Goal: Task Accomplishment & Management: Manage account settings

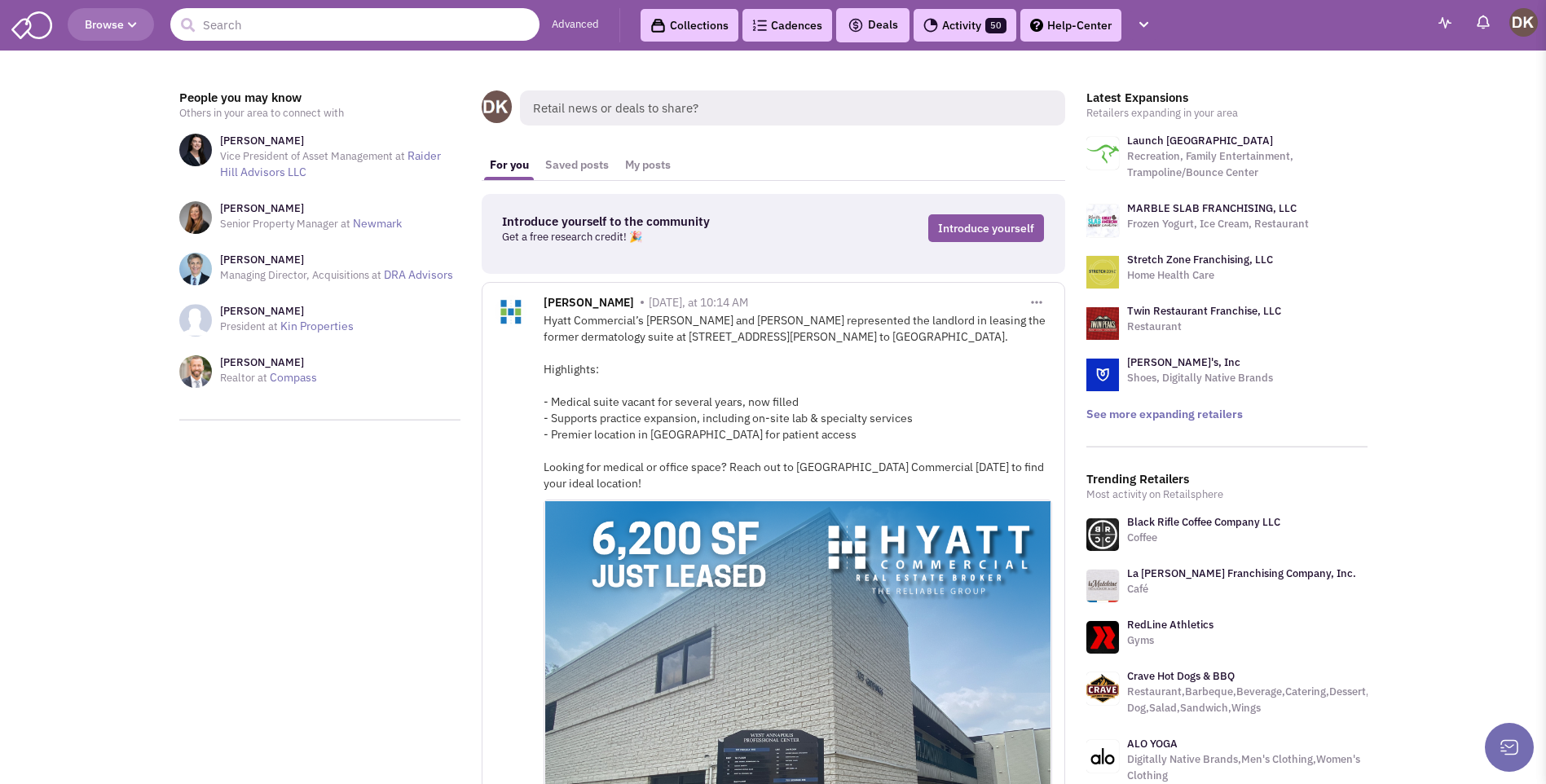
click at [379, 25] on input "text" at bounding box center [355, 24] width 369 height 33
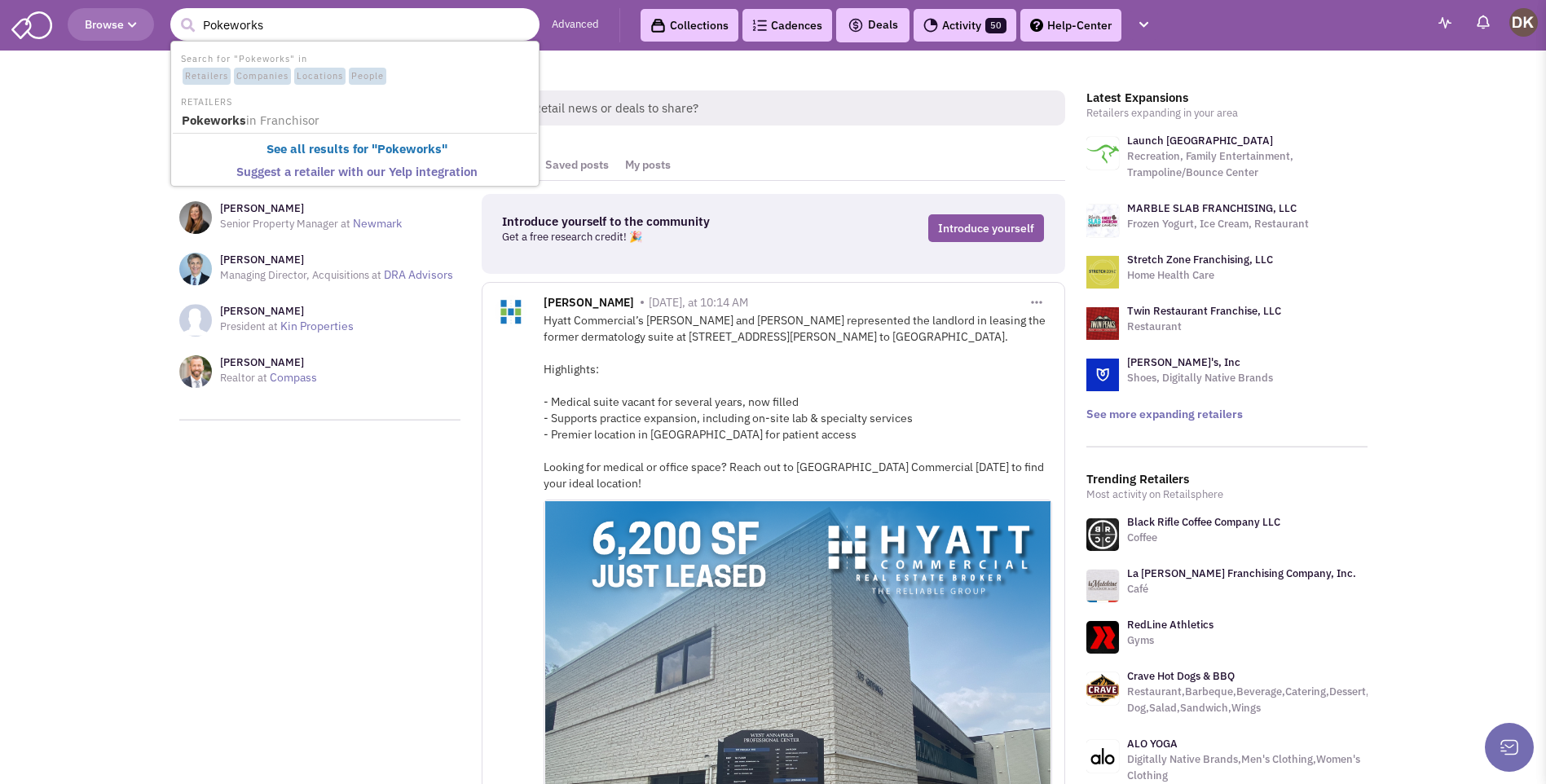
type input "Pokeworks"
click at [175, 13] on button "submit" at bounding box center [188, 26] width 25 height 25
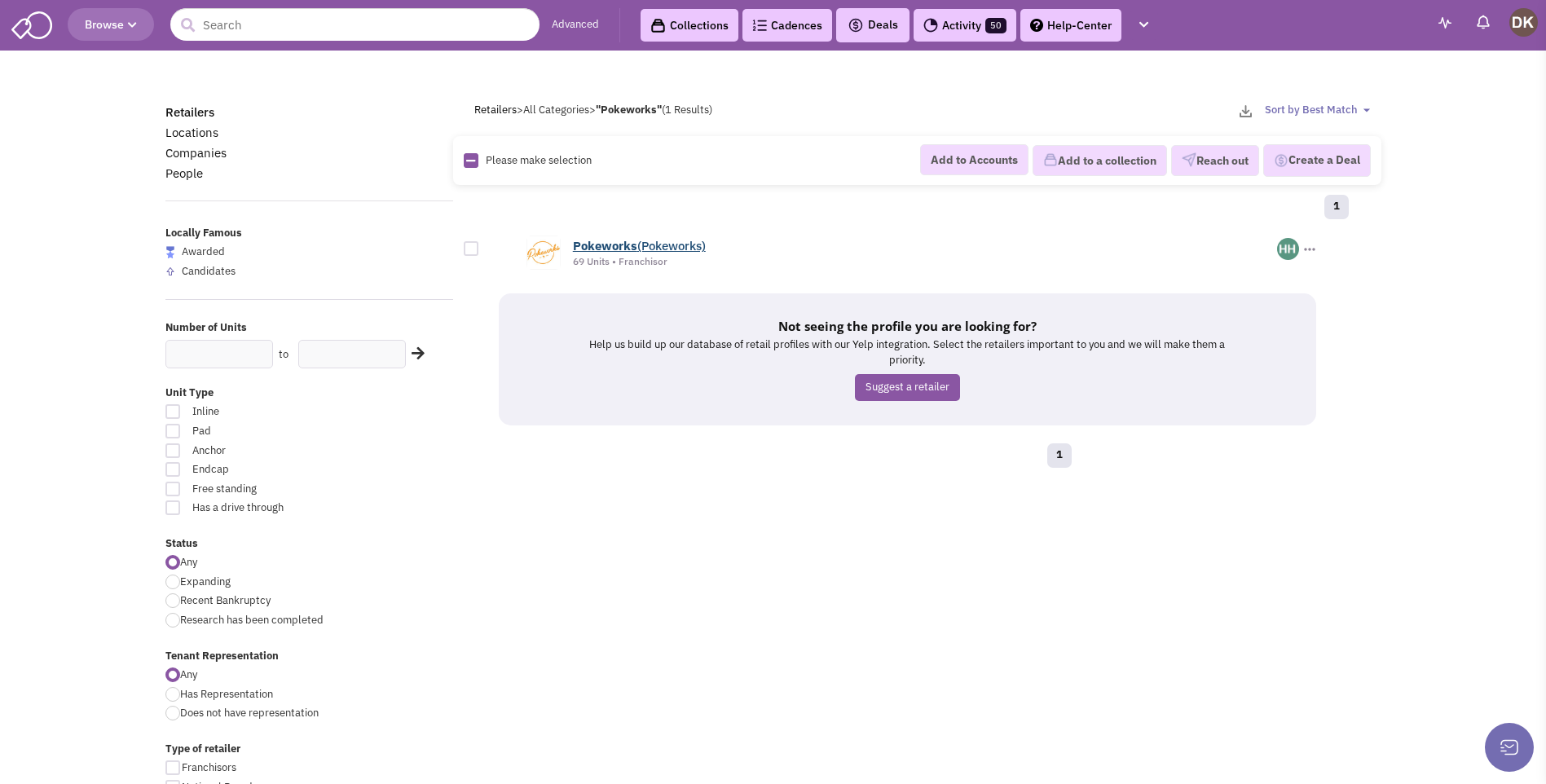
click at [625, 245] on b "Pokeworks" at bounding box center [605, 245] width 64 height 16
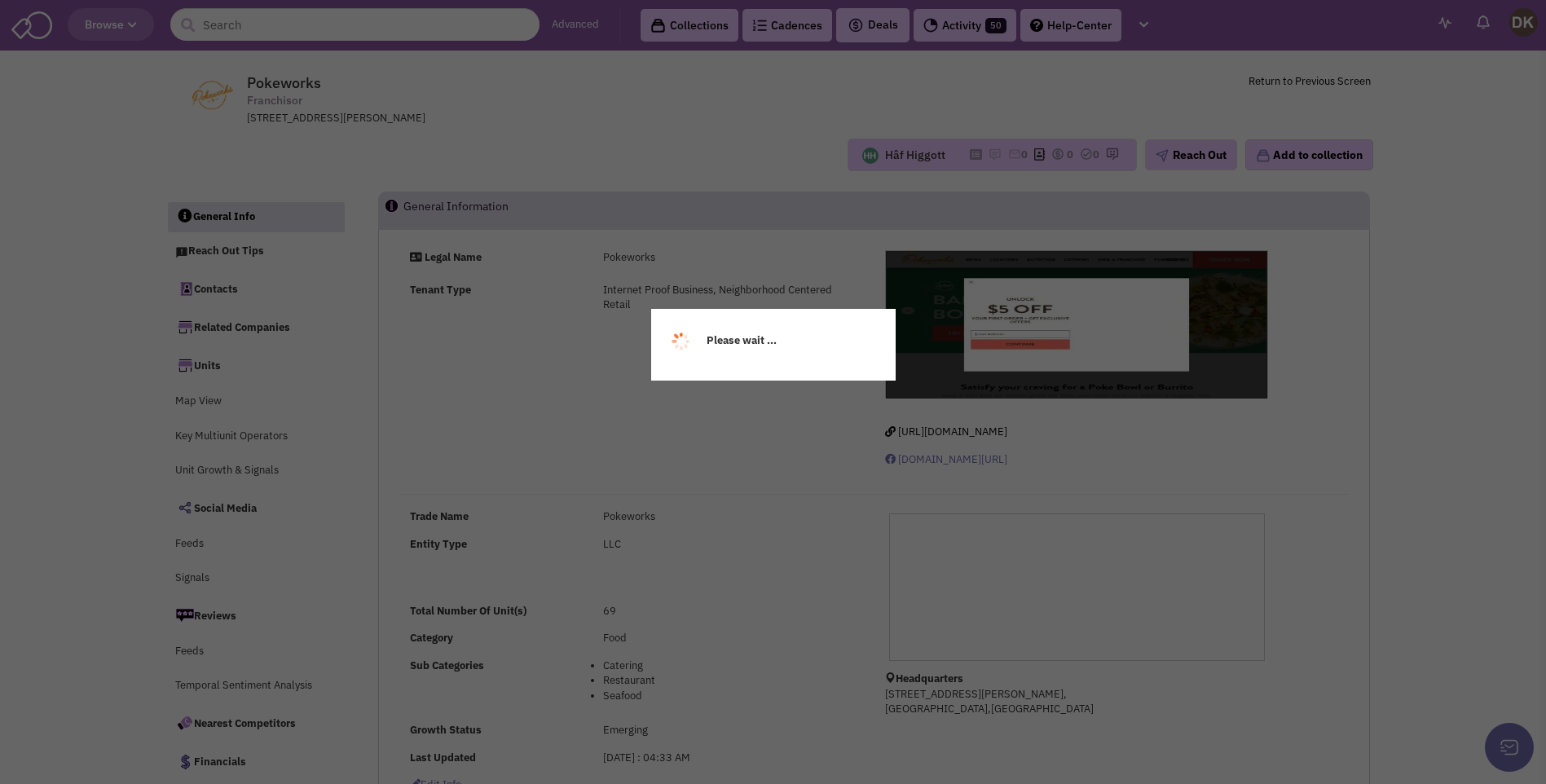
select select
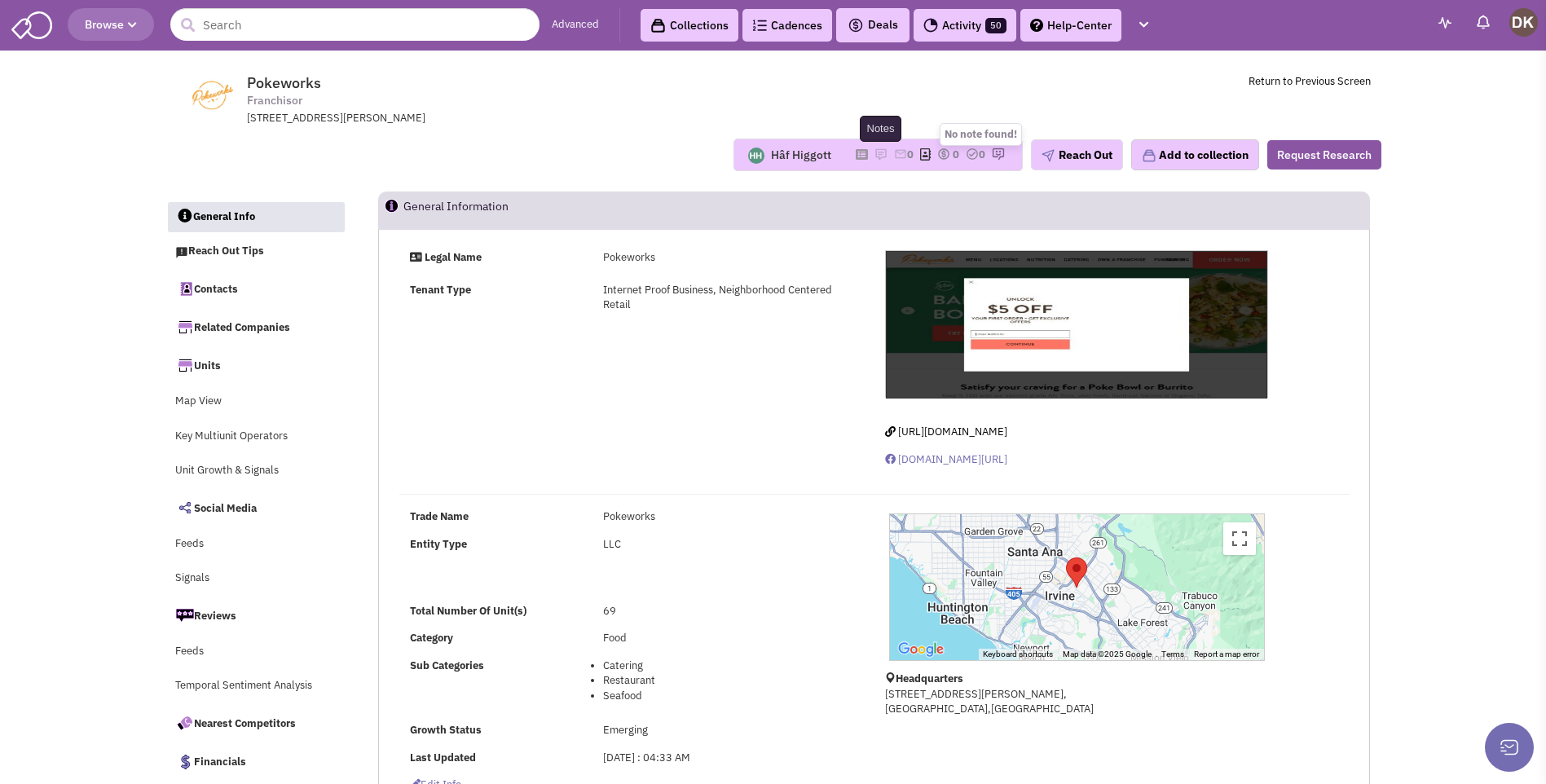
click at [874, 150] on img at bounding box center [880, 154] width 13 height 13
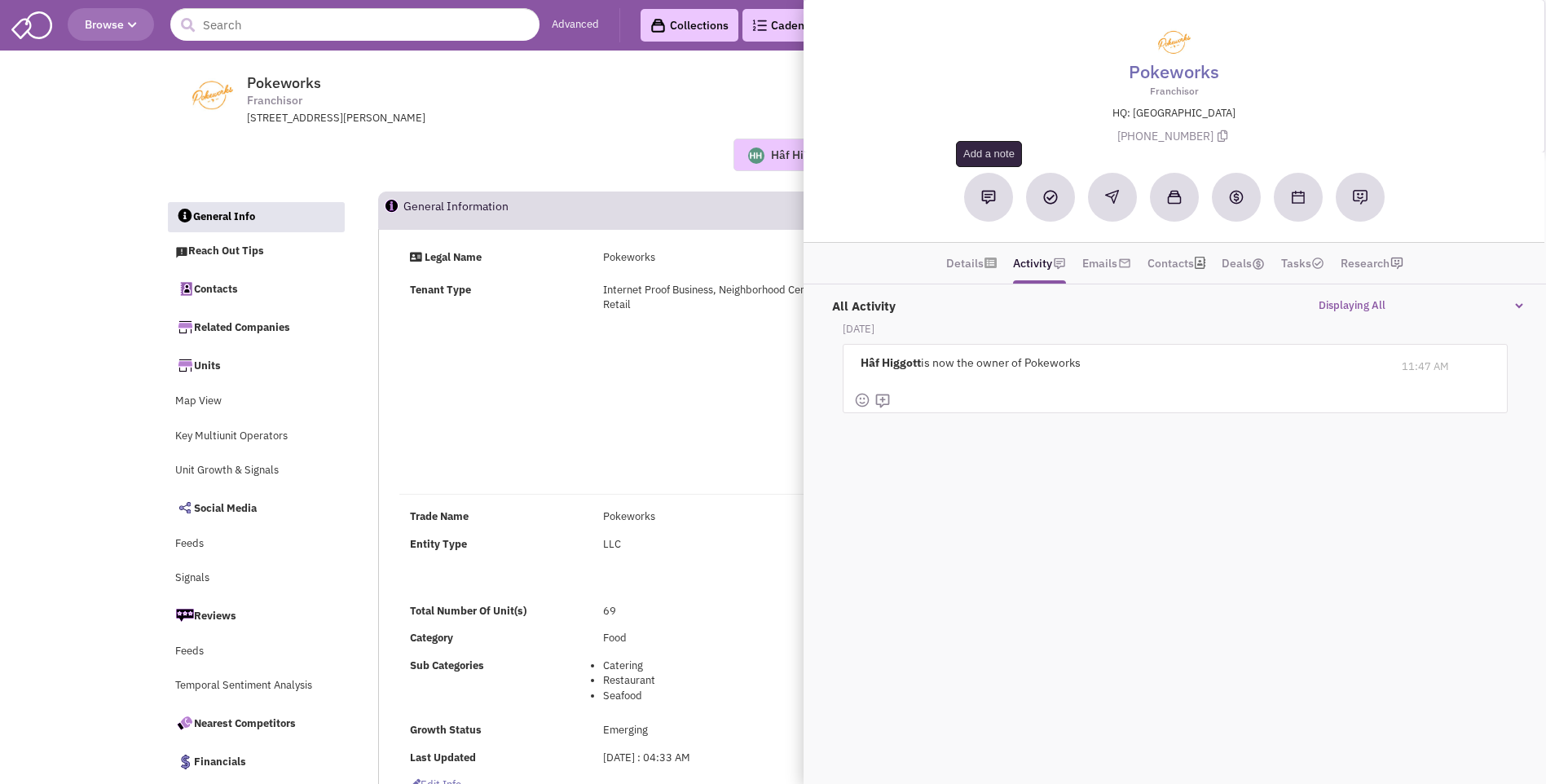
click at [985, 209] on button at bounding box center [989, 197] width 49 height 49
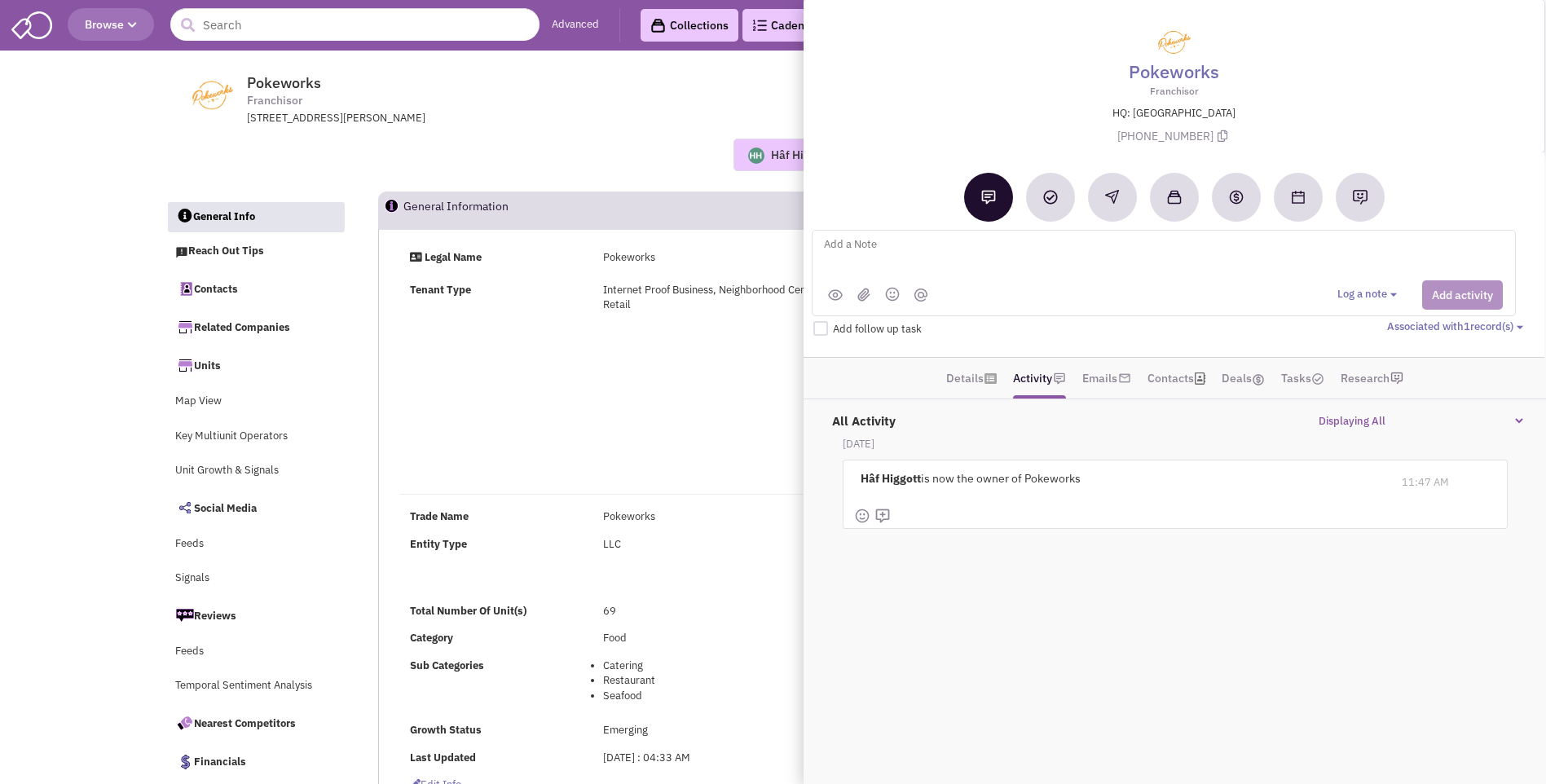
click at [850, 248] on textarea at bounding box center [1024, 257] width 403 height 45
type textarea "NO notes or email activity. Placed vmx and sent email"
click at [1446, 302] on button "Add activity" at bounding box center [1463, 295] width 81 height 29
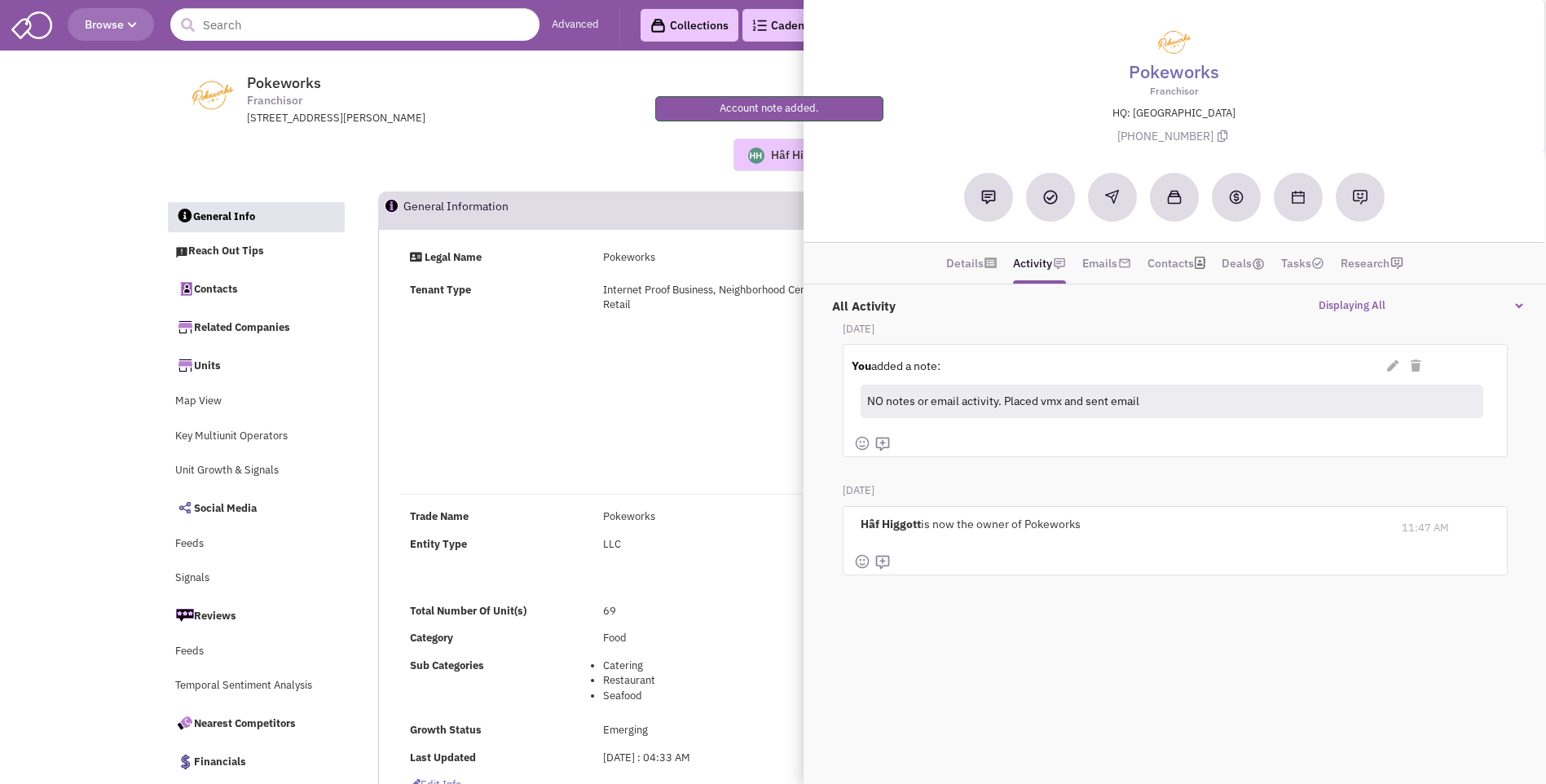
click at [756, 400] on div "Legal Name Pokeworks Tenant Type Internet Proof Business, Neighborhood Centered…" at bounding box center [875, 364] width 972 height 230
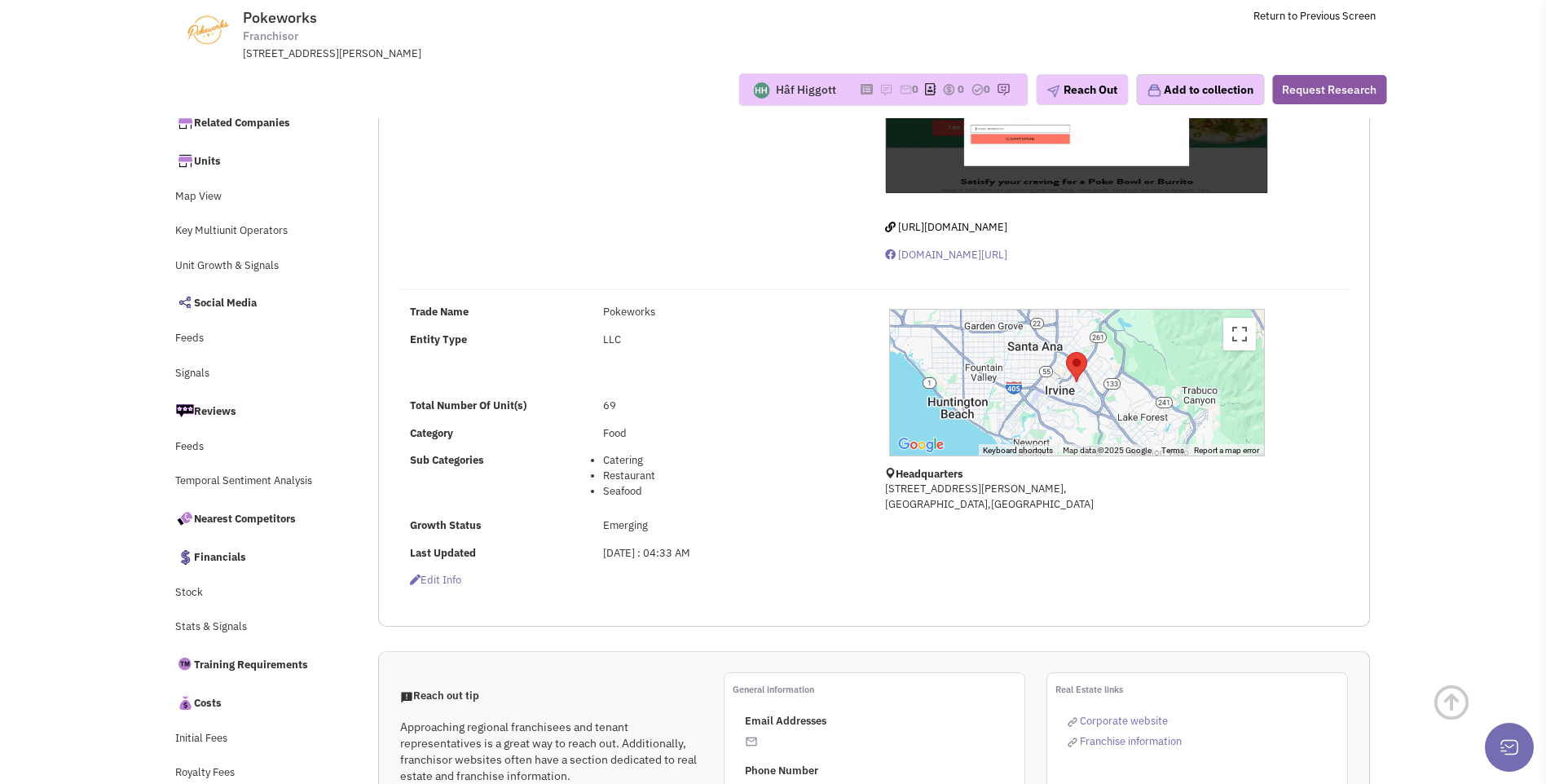
scroll to position [163, 0]
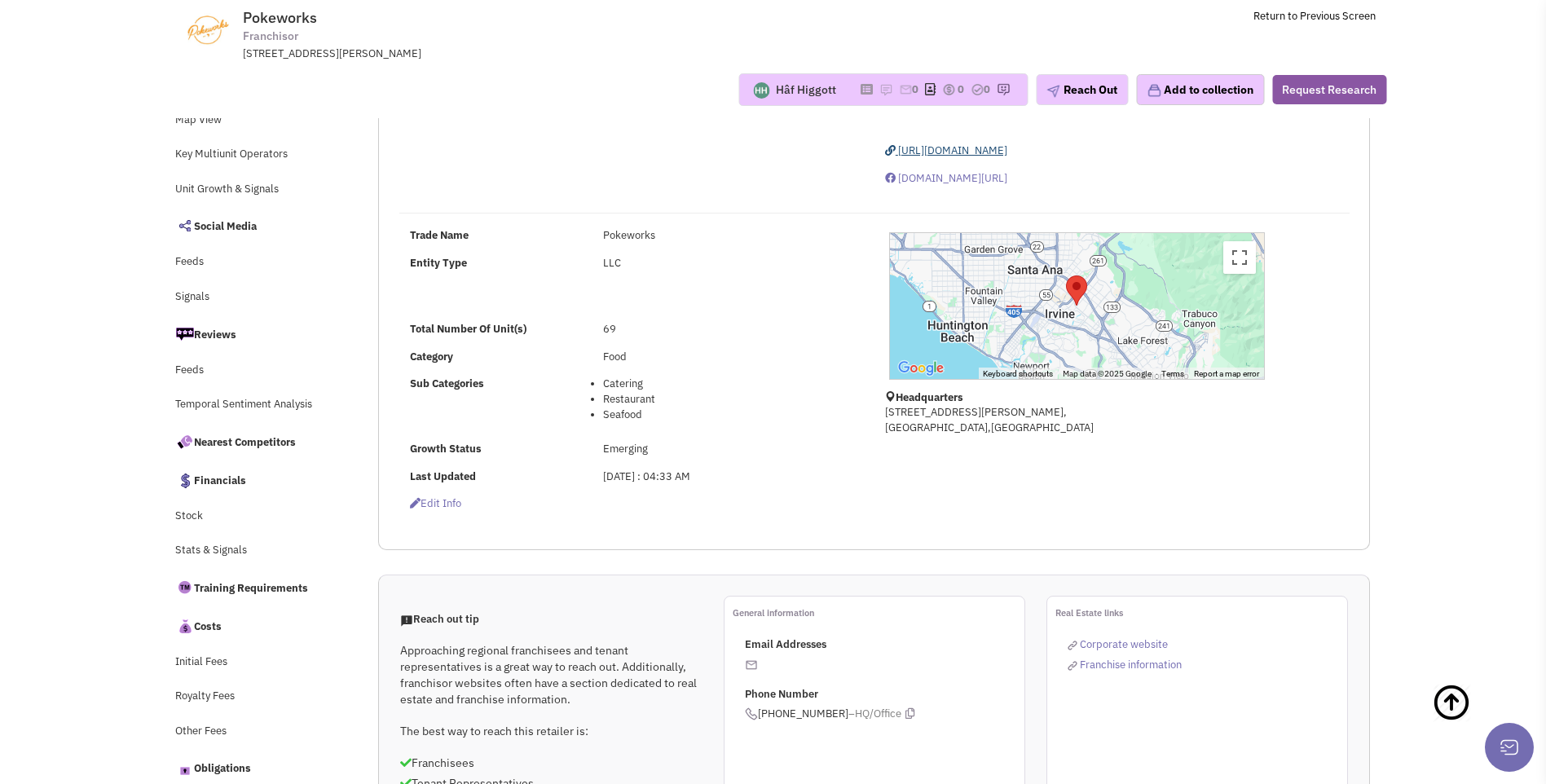
click at [971, 155] on span "https://pokeworks.com/" at bounding box center [953, 150] width 109 height 14
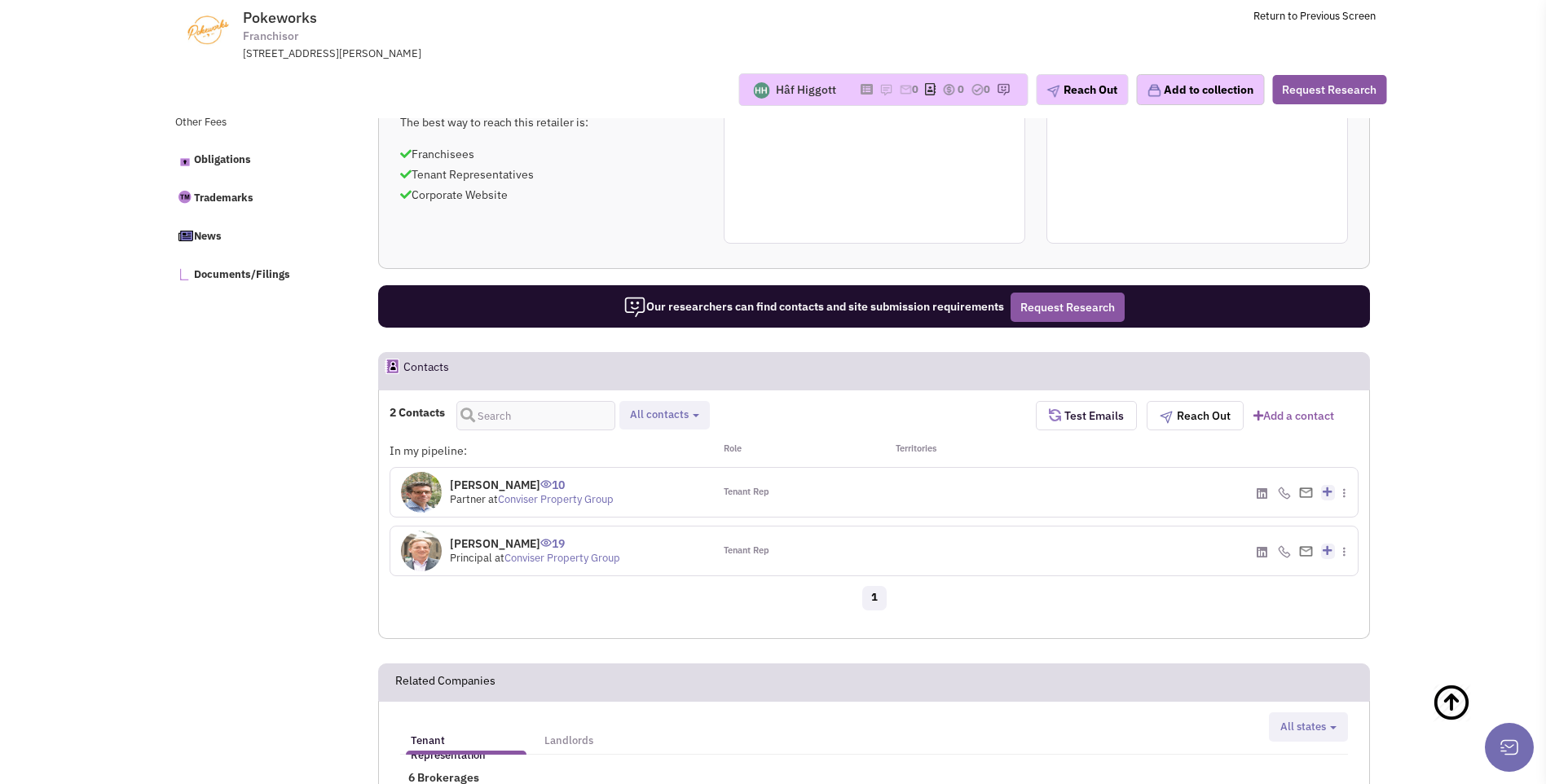
scroll to position [733, 0]
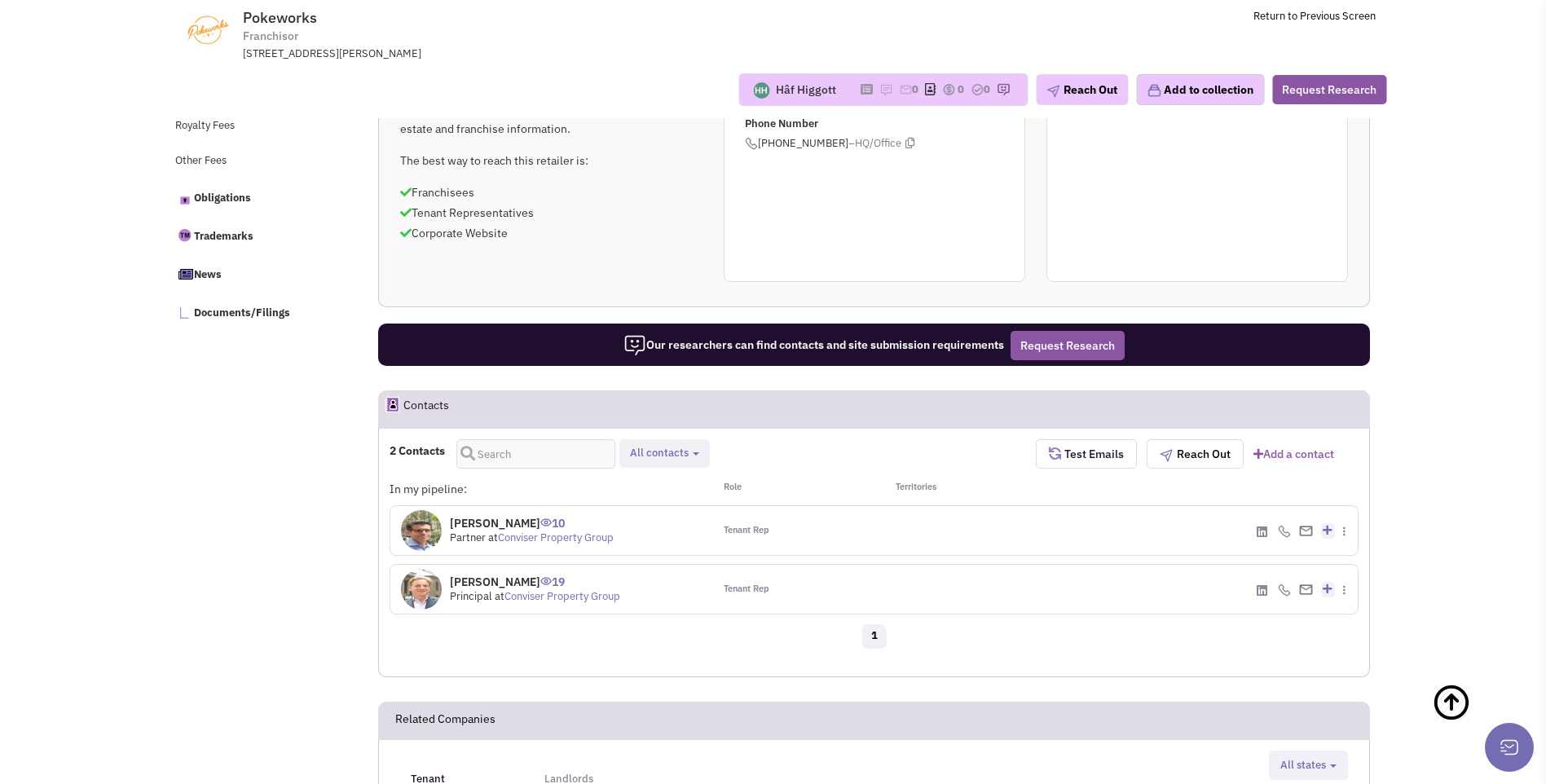
click at [513, 531] on link "Conviser Property Group" at bounding box center [556, 538] width 115 height 14
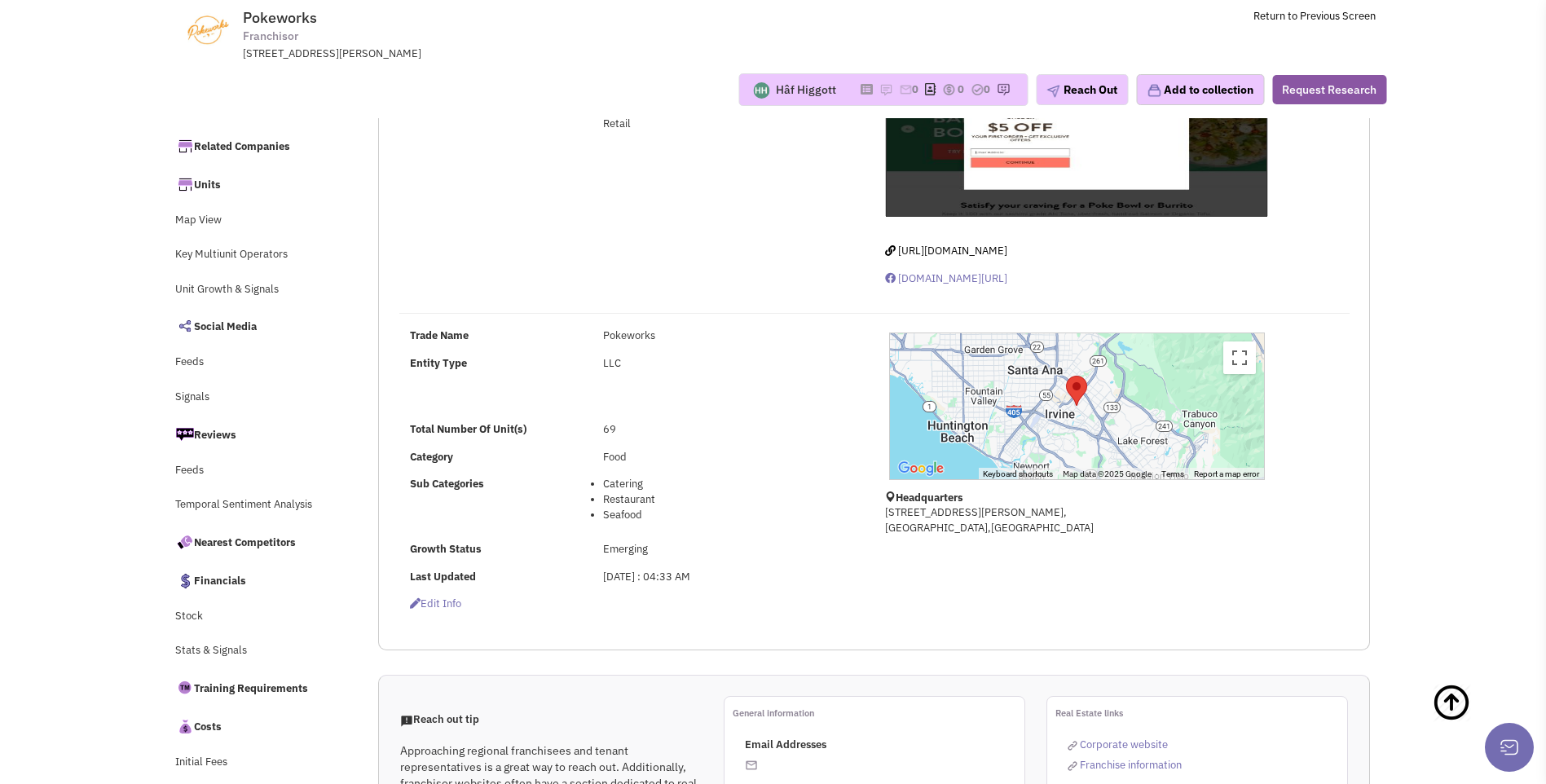
scroll to position [0, 0]
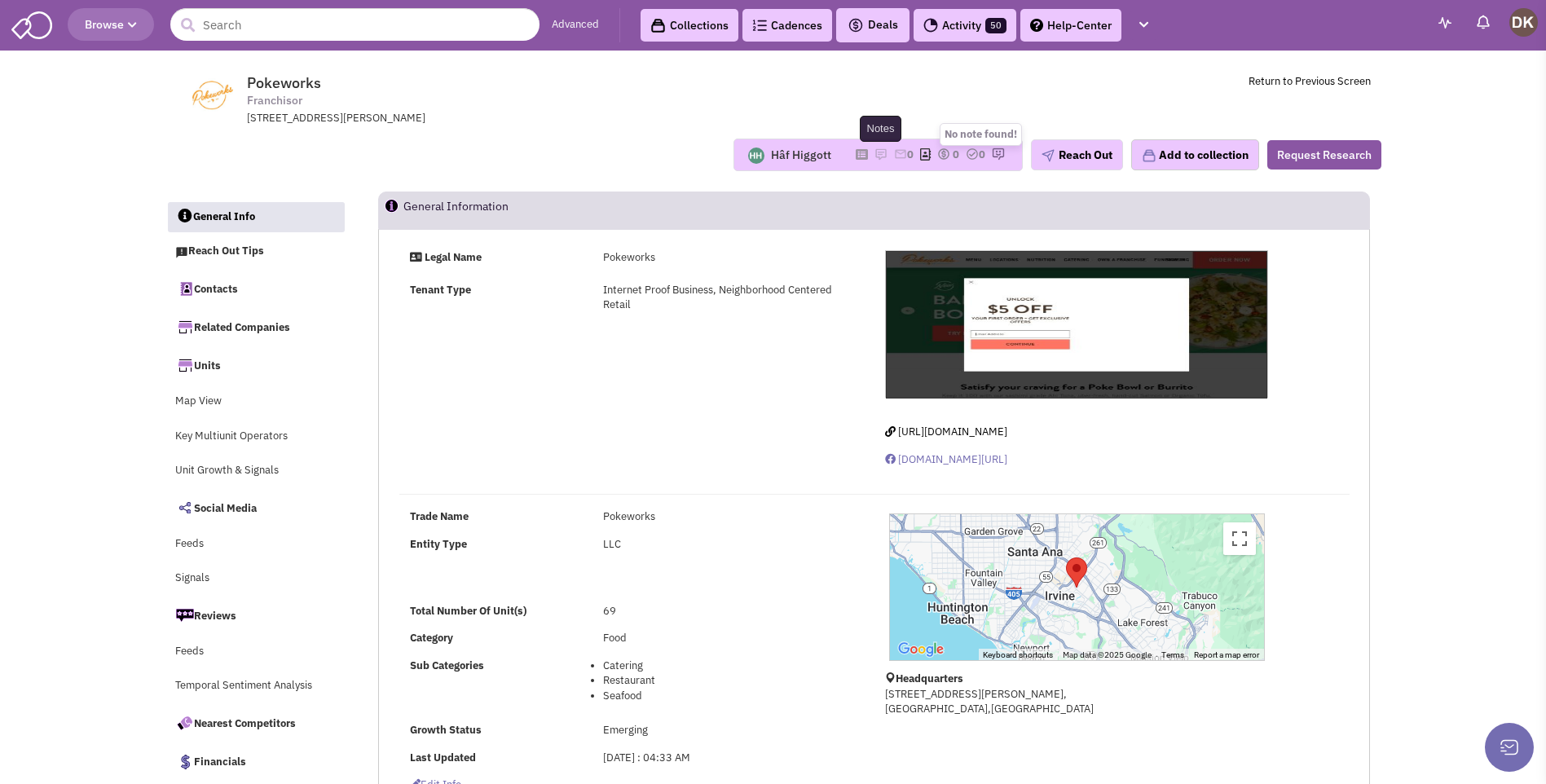
click at [874, 155] on img at bounding box center [880, 154] width 13 height 13
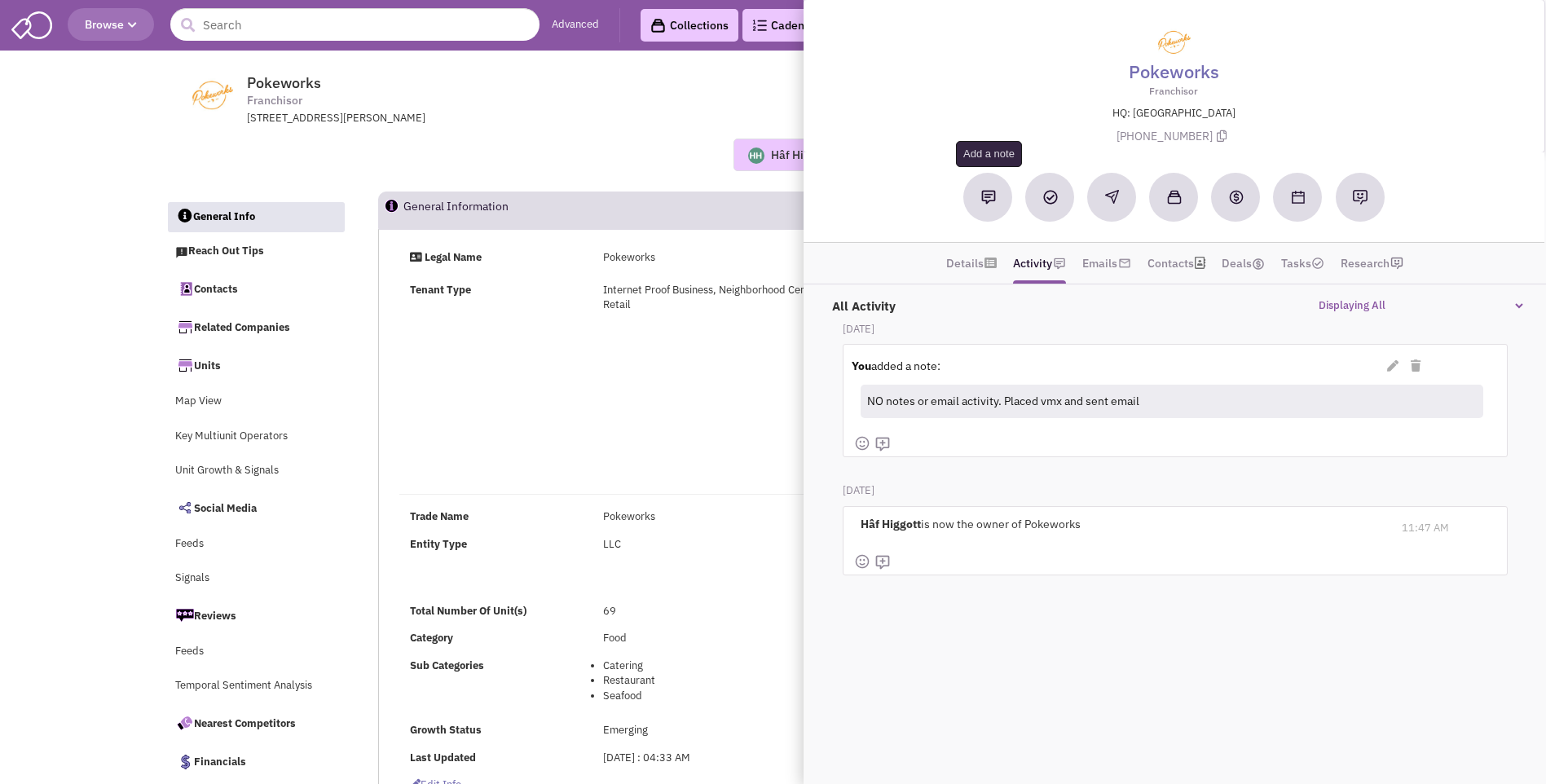
click at [990, 196] on img at bounding box center [989, 197] width 15 height 15
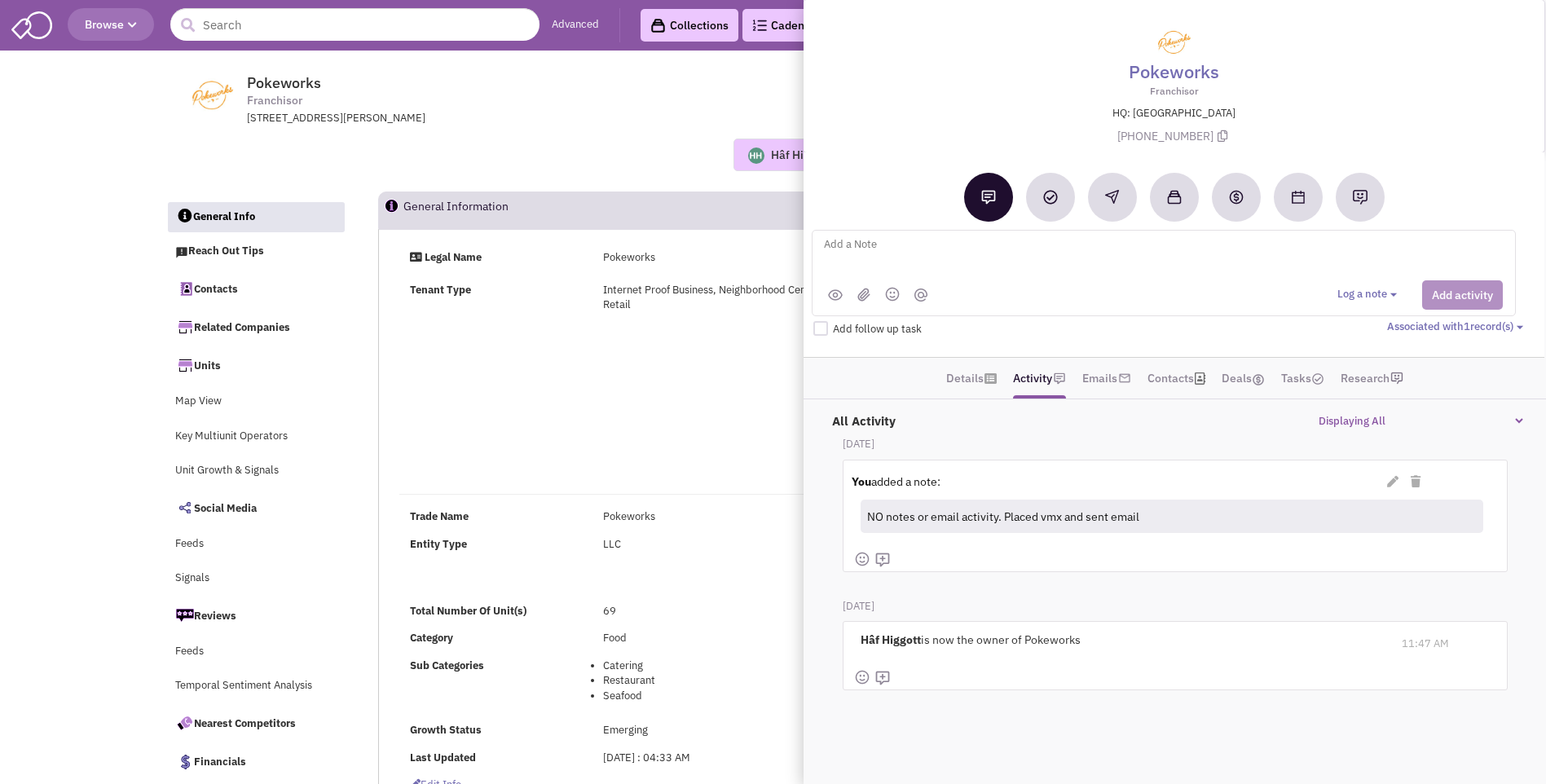
click at [846, 245] on textarea at bounding box center [1024, 257] width 403 height 45
type textarea "Jim Conviser is NOT the contact"
click at [1447, 298] on button "Add activity" at bounding box center [1463, 295] width 81 height 29
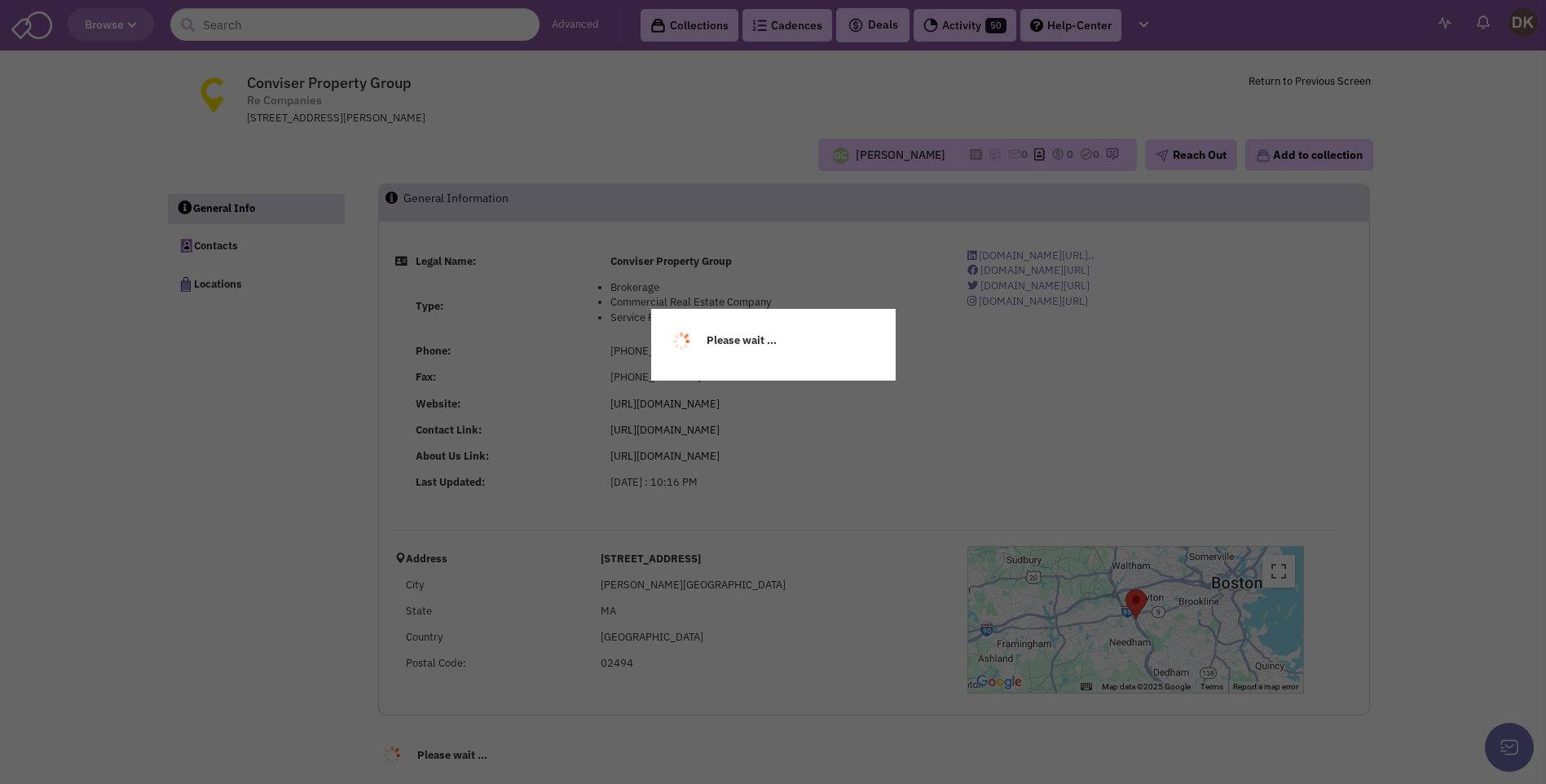
select select
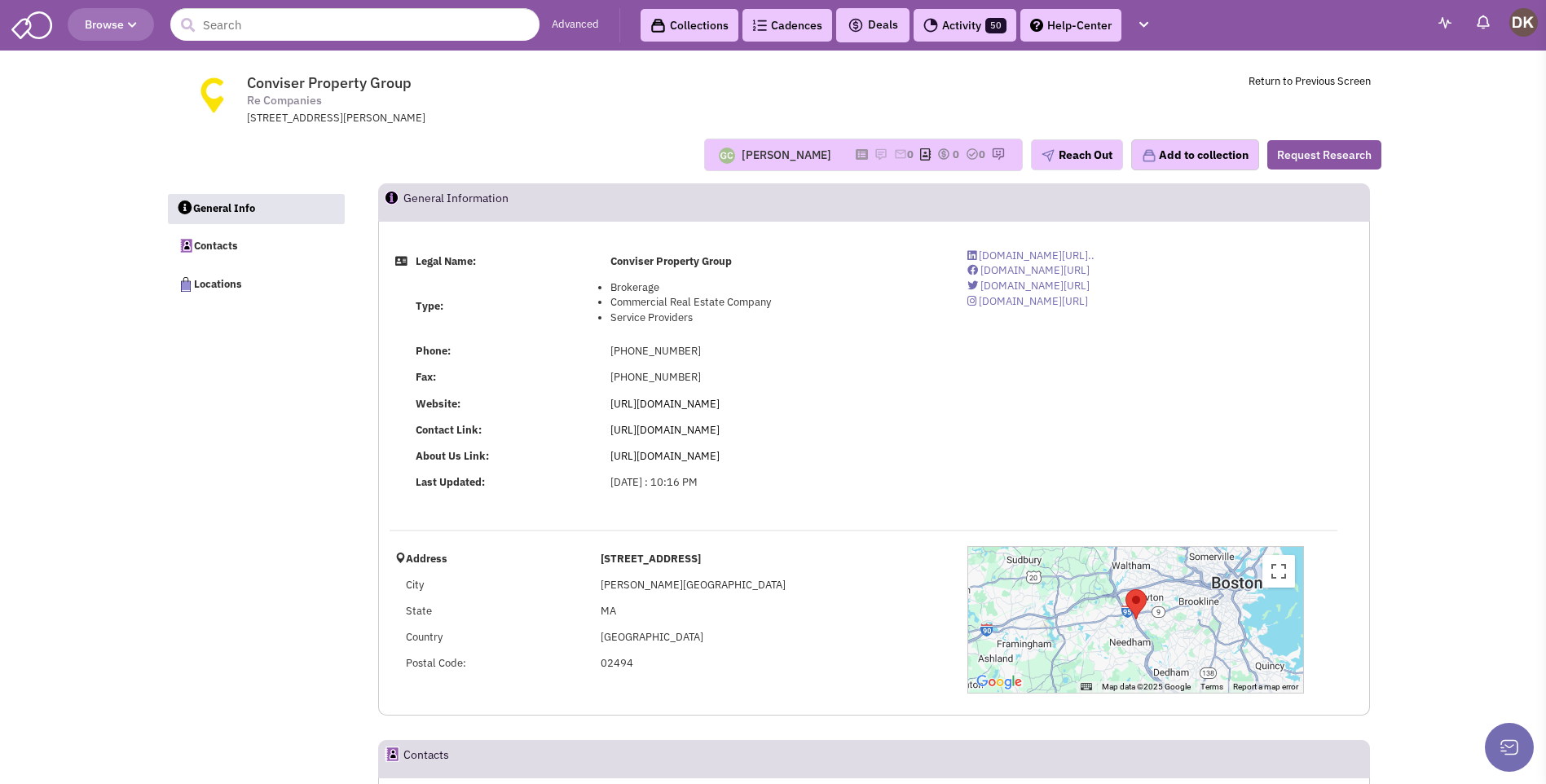
select select
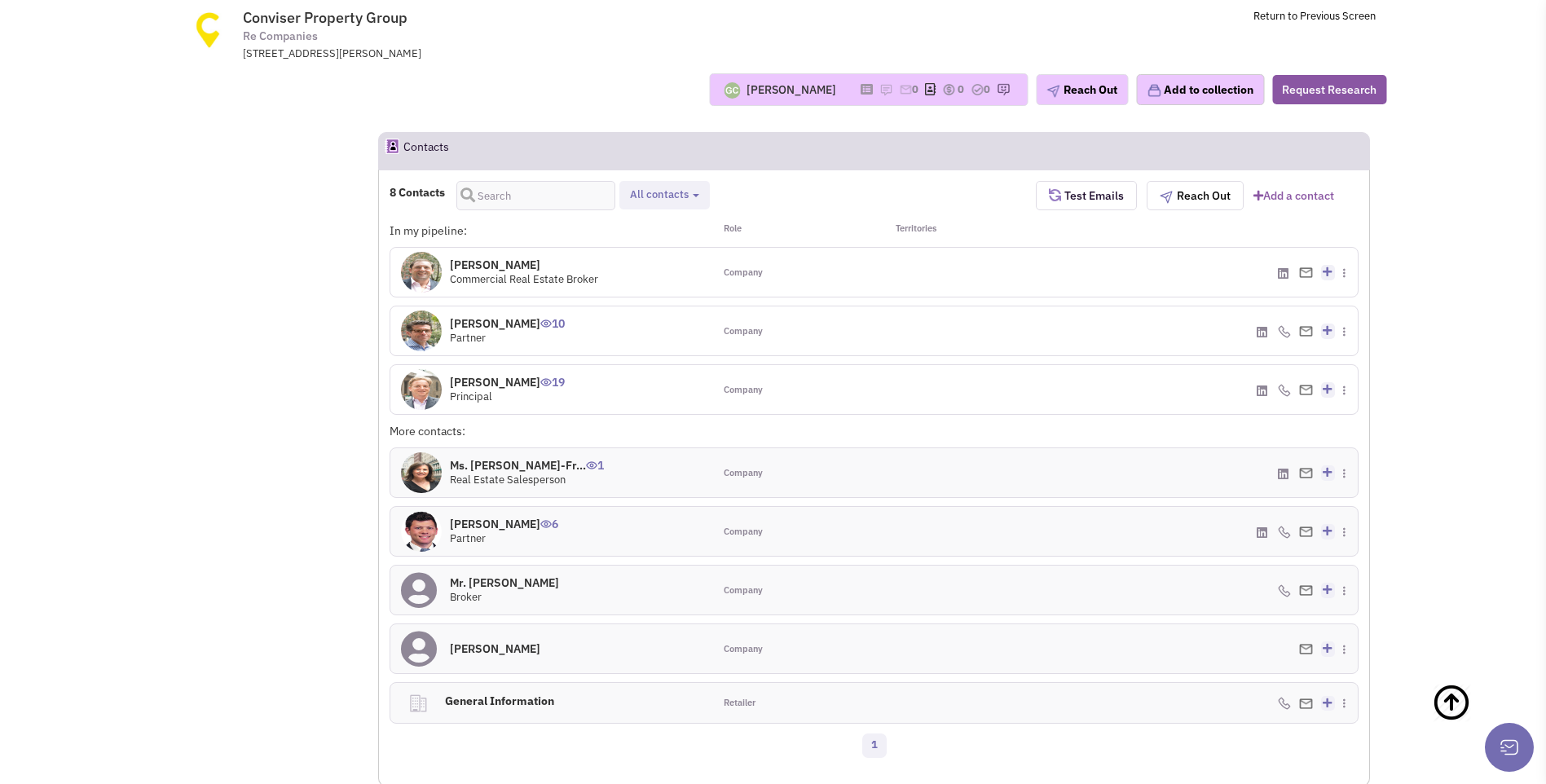
scroll to position [326, 0]
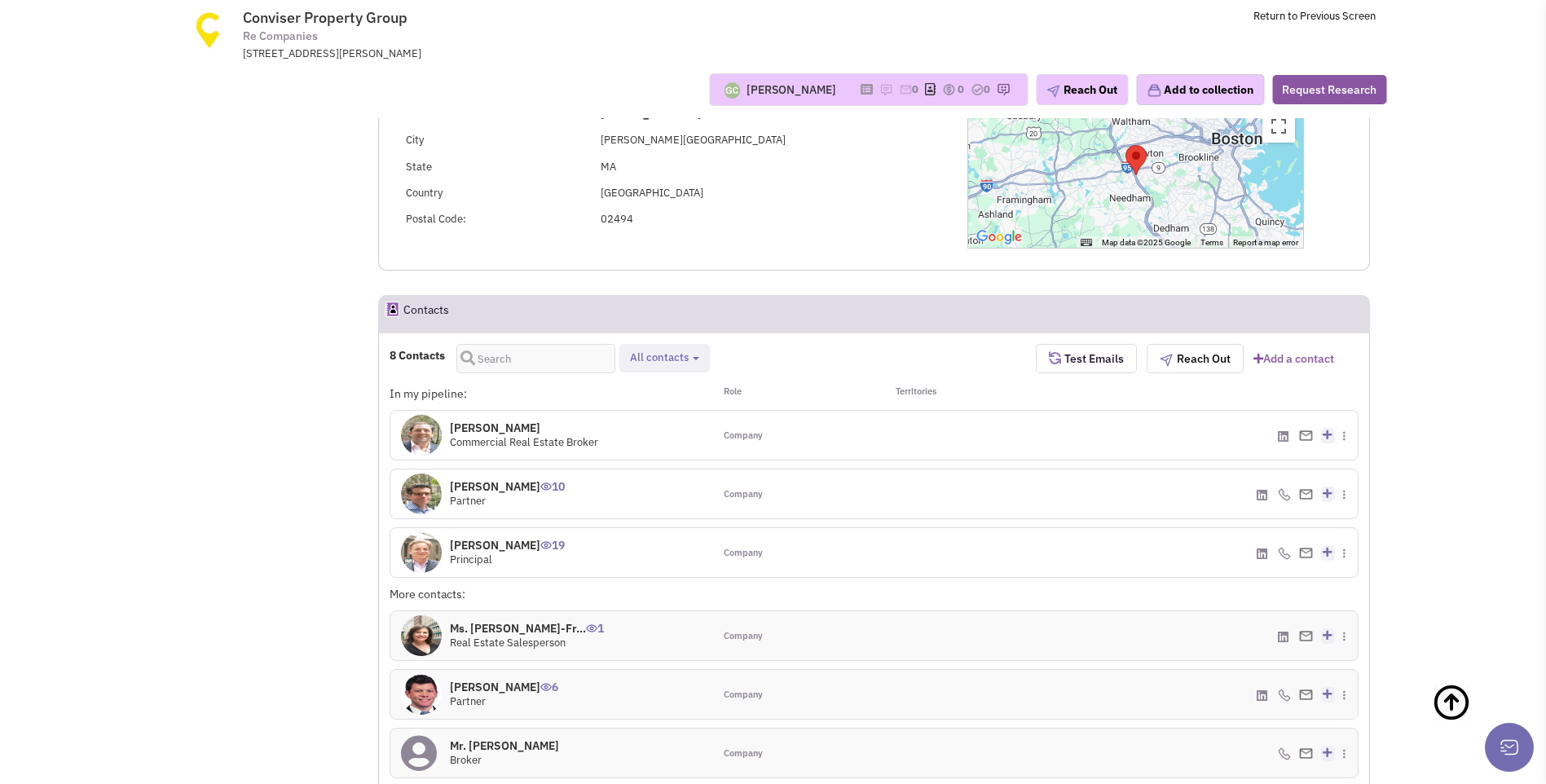
click at [429, 499] on img at bounding box center [422, 494] width 40 height 40
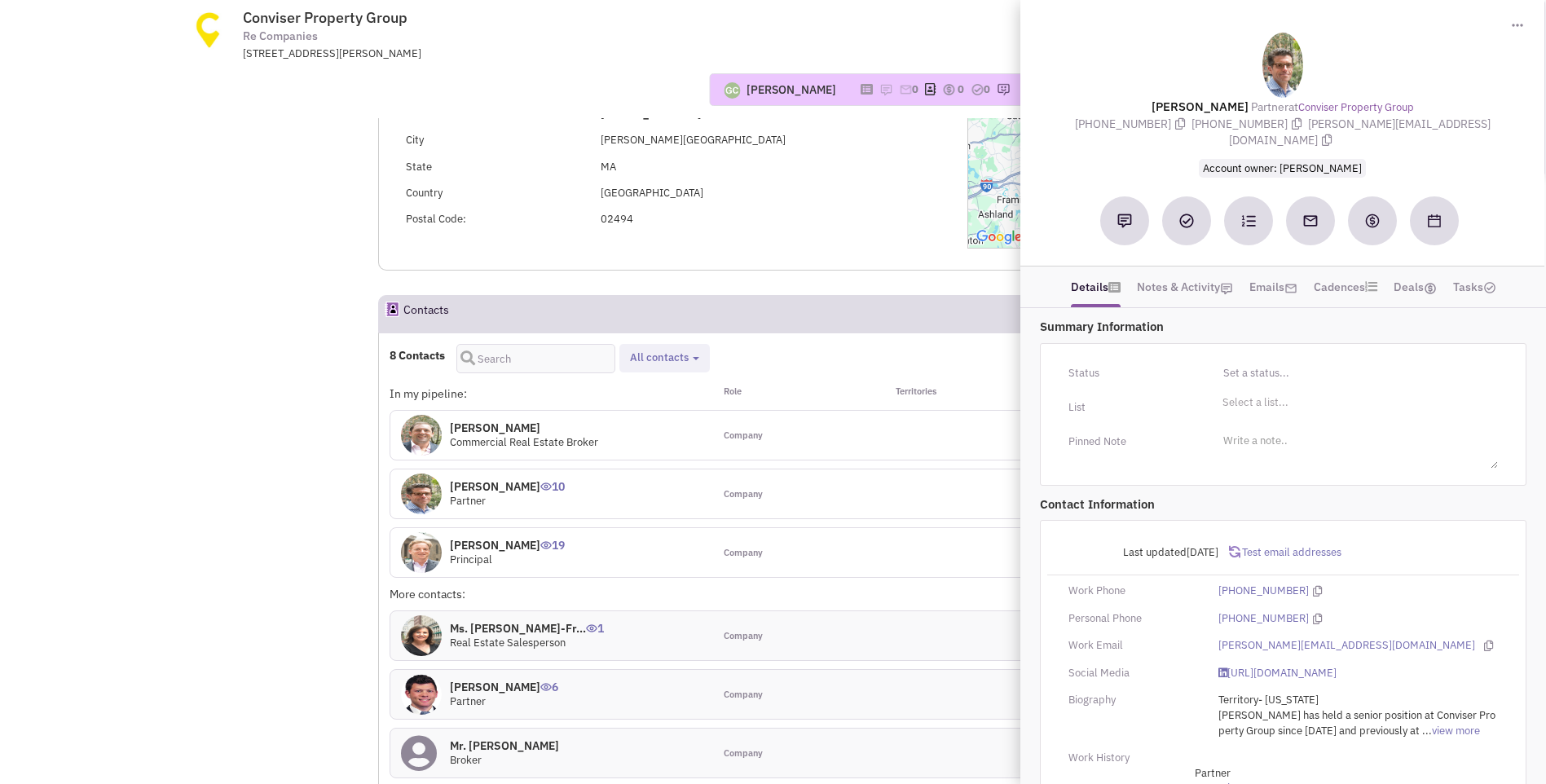
drag, startPoint x: 1149, startPoint y: 99, endPoint x: 1450, endPoint y: 121, distance: 301.8
click at [1450, 121] on div "Mr. Jim Conviser Partner at Conviser Property Group (617) 839-0456 (781) 320-06…" at bounding box center [1282, 104] width 508 height 143
copy div "Mr. Jim Conviser Partner at Conviser Property Group (617) 839-0456 (781) 320-06…"
click at [808, 172] on td "MA" at bounding box center [770, 167] width 351 height 26
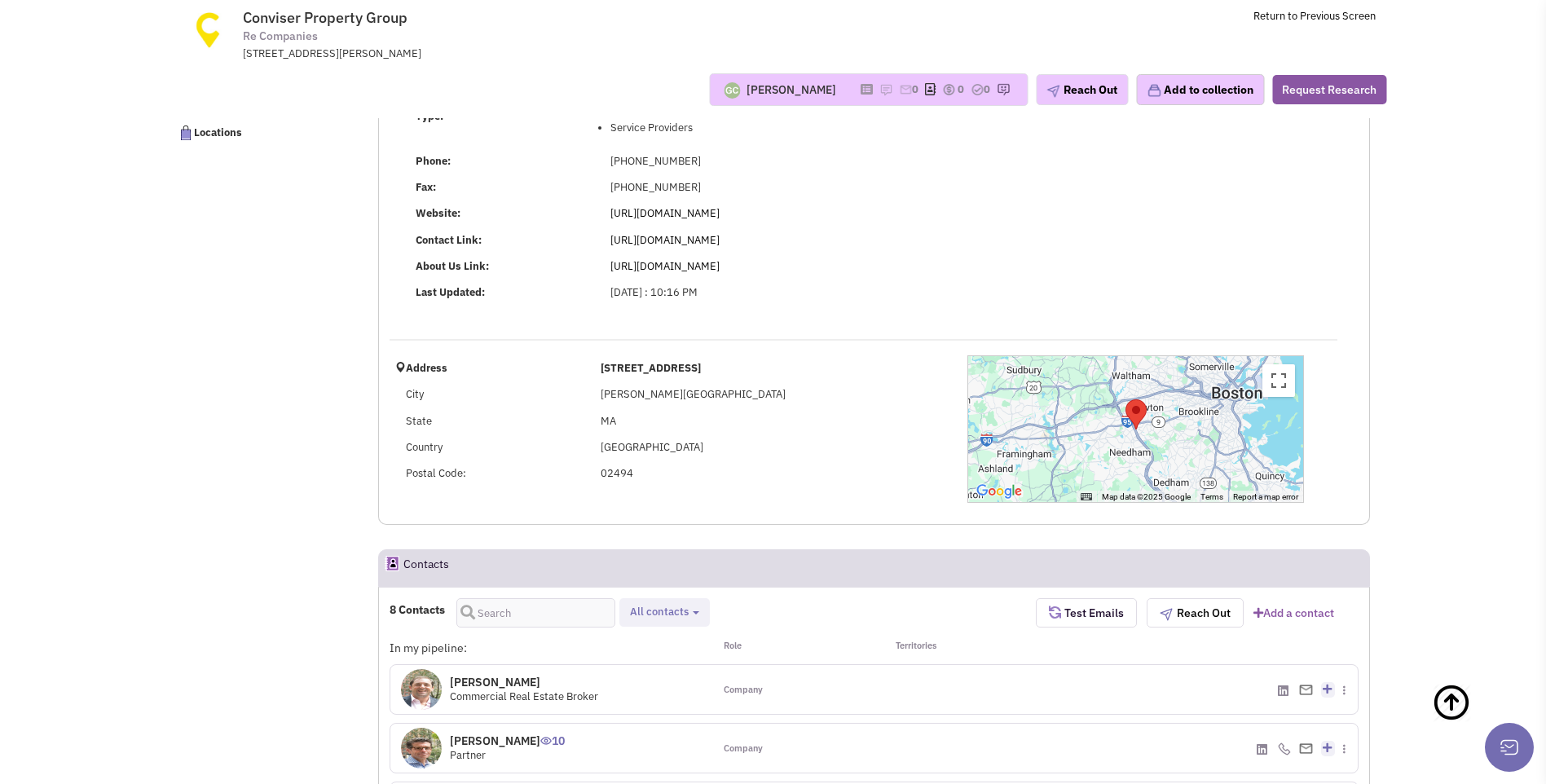
scroll to position [0, 0]
